Goal: Task Accomplishment & Management: Complete application form

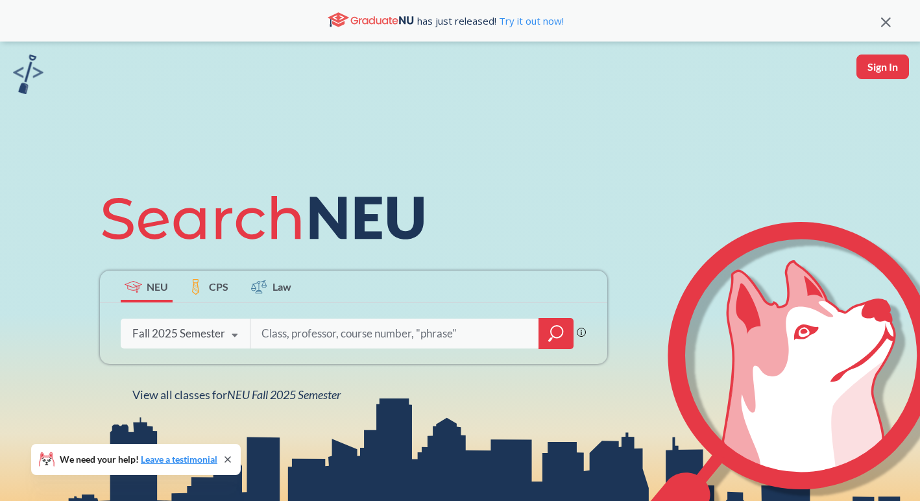
click at [440, 341] on input "search" at bounding box center [395, 333] width 270 height 27
type input "Computer Science"
click at [559, 325] on icon "magnifying glass" at bounding box center [556, 333] width 16 height 18
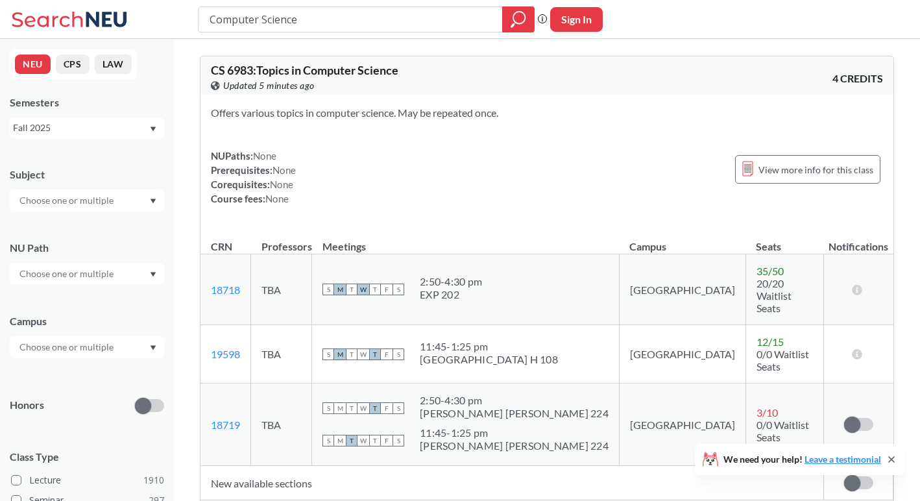
scroll to position [19, 0]
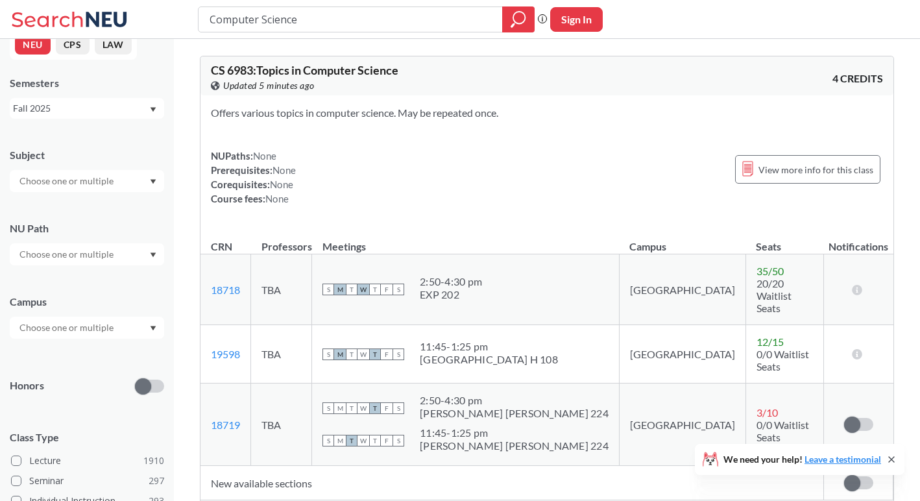
click at [150, 326] on icon "Dropdown arrow" at bounding box center [153, 328] width 6 height 5
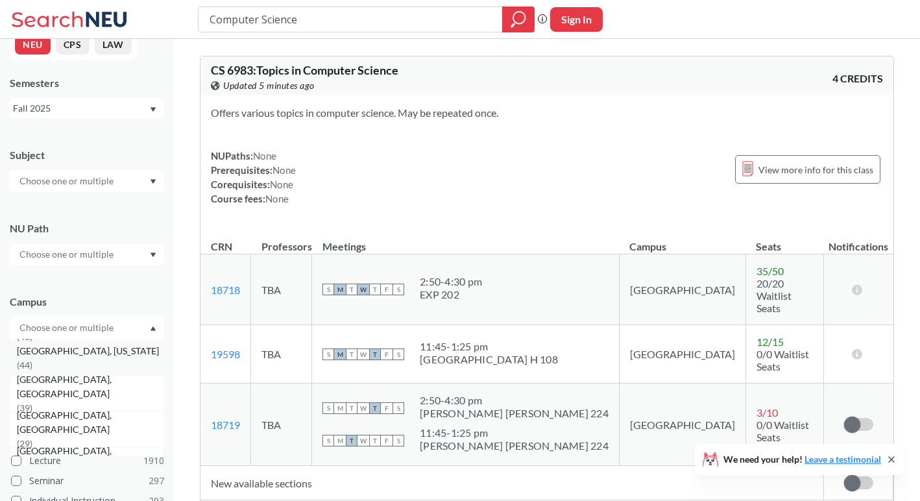
scroll to position [224, 0]
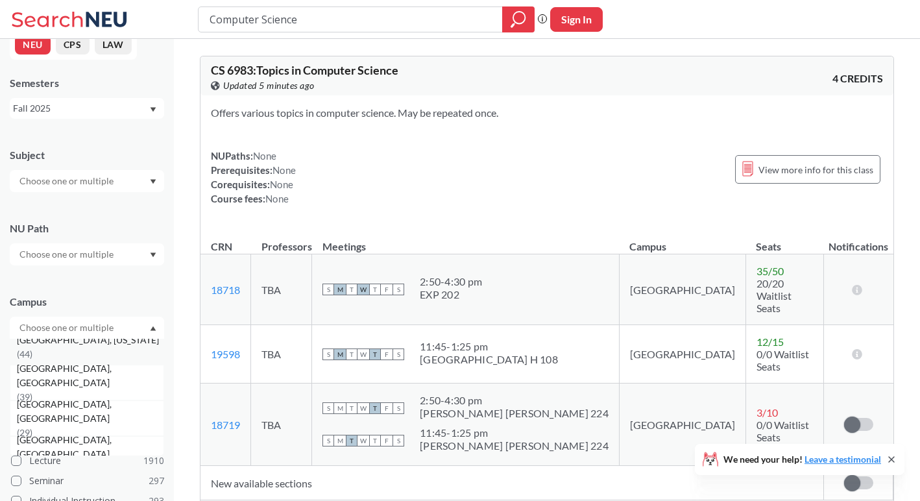
click at [123, 342] on div "[GEOGRAPHIC_DATA], [US_STATE] ( 44 )" at bounding box center [90, 347] width 147 height 29
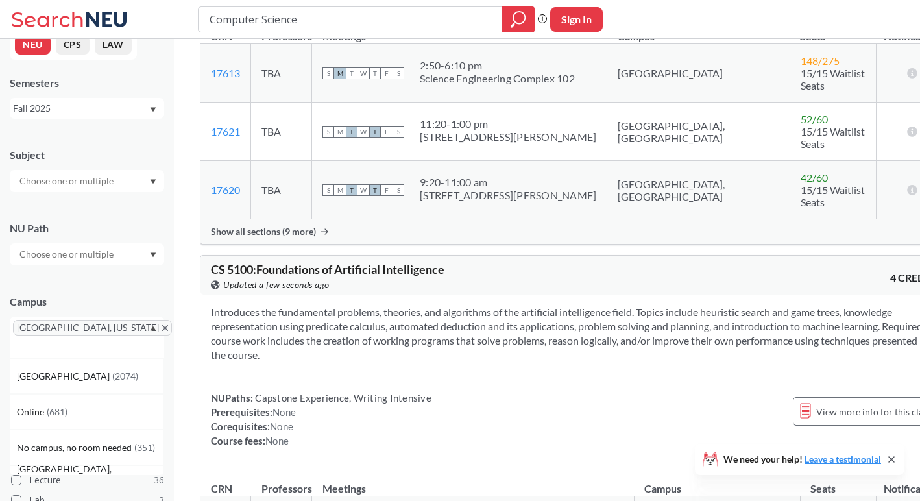
scroll to position [5775, 0]
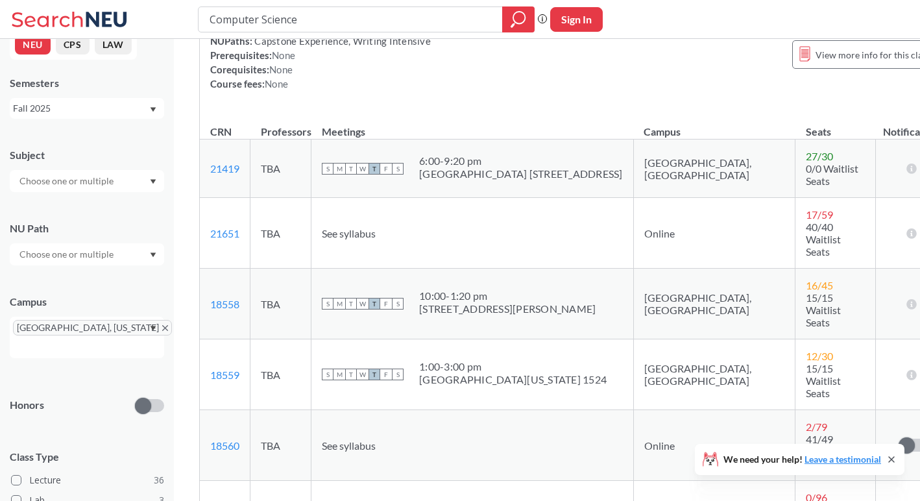
scroll to position [6123, 0]
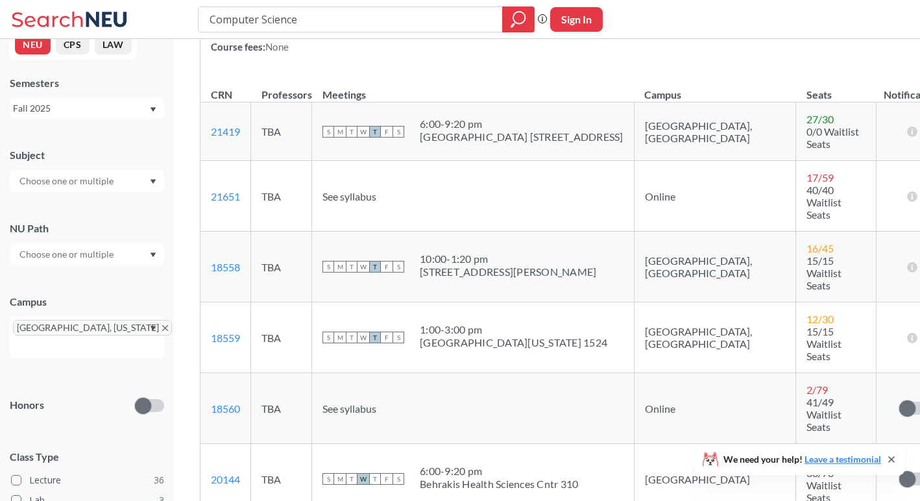
scroll to position [6258, 0]
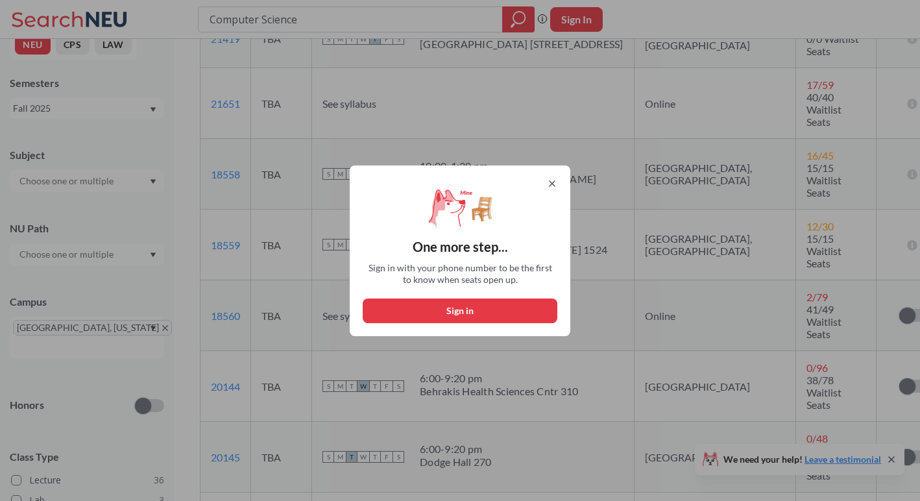
click at [464, 309] on button "Sign in" at bounding box center [460, 310] width 195 height 25
select select "US"
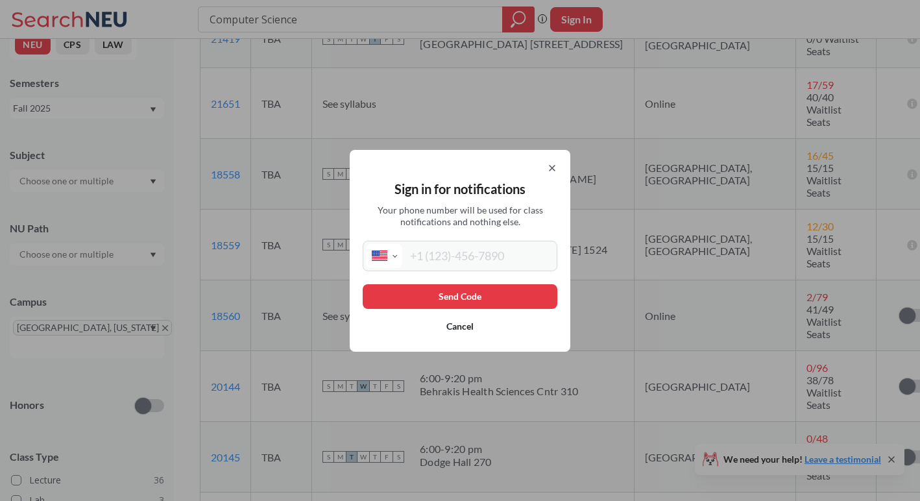
click at [447, 255] on input "tel" at bounding box center [478, 256] width 152 height 24
type input "[PHONE_NUMBER]"
click at [443, 294] on button "Send Code" at bounding box center [460, 296] width 195 height 25
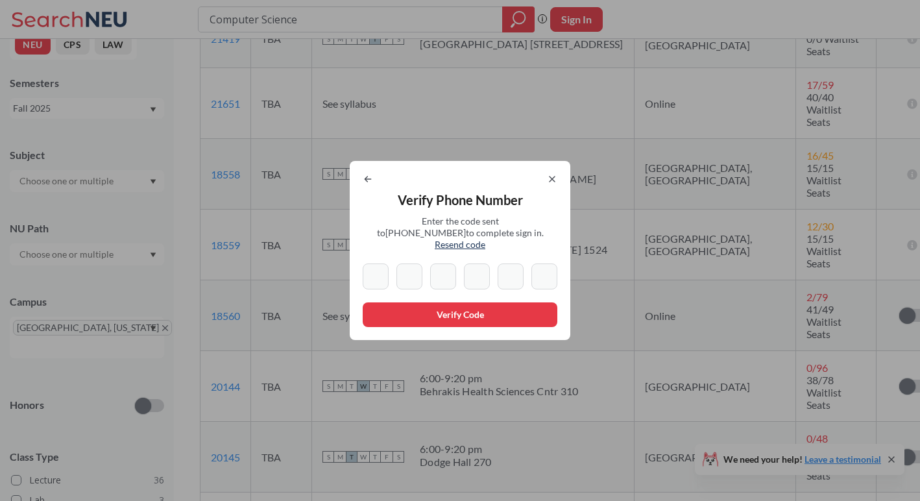
type input "8"
type input "2"
type input "9"
type input "1"
type input "0"
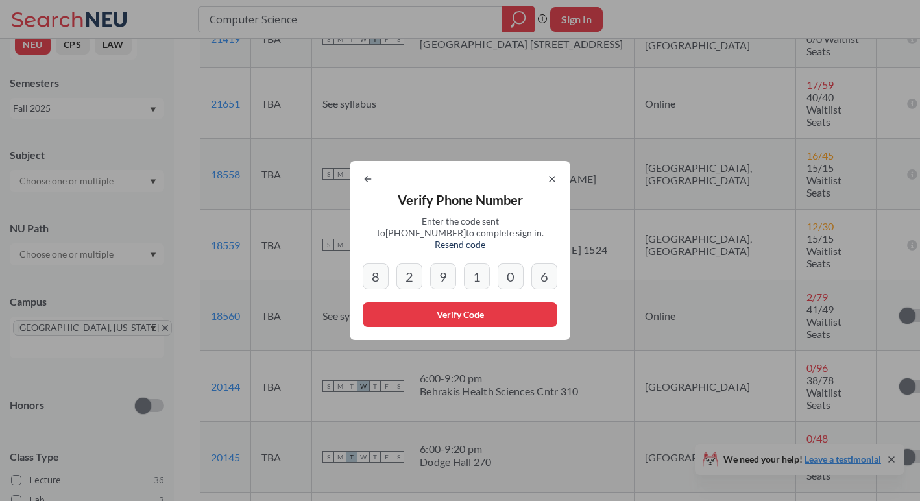
type input "6"
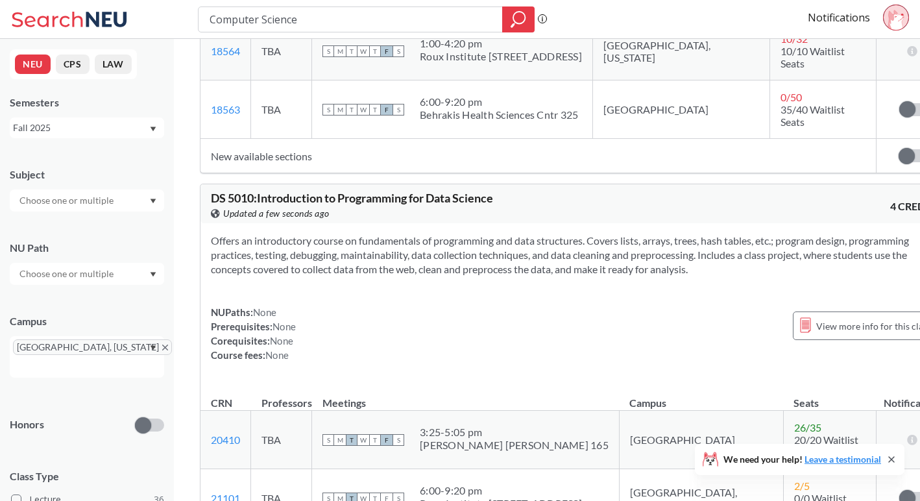
scroll to position [1706, 0]
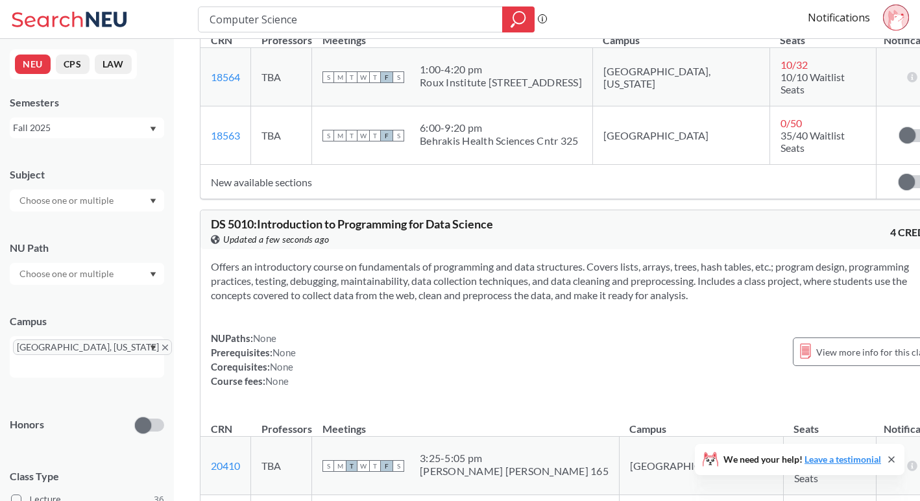
click at [152, 126] on div "Fall 2025" at bounding box center [87, 127] width 154 height 21
click at [152, 202] on icon "Dropdown arrow" at bounding box center [153, 200] width 6 height 5
click at [104, 230] on div "CS ( 20 )" at bounding box center [90, 223] width 147 height 14
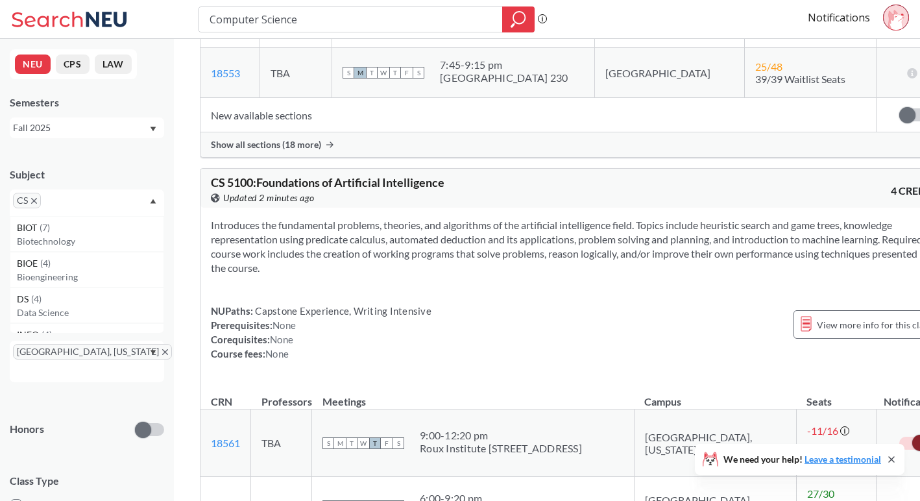
scroll to position [4084, 0]
